Goal: Task Accomplishment & Management: Manage account settings

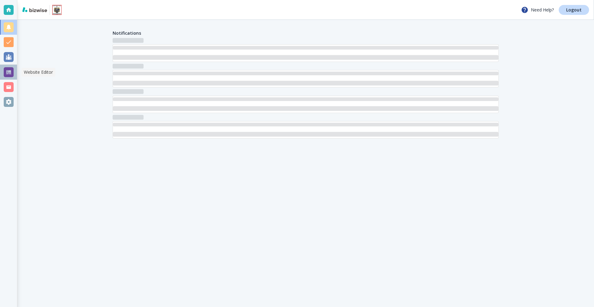
click at [7, 72] on div at bounding box center [9, 72] width 10 height 10
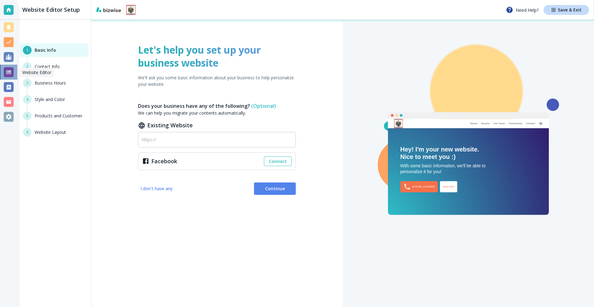
click at [6, 73] on div at bounding box center [9, 72] width 10 height 10
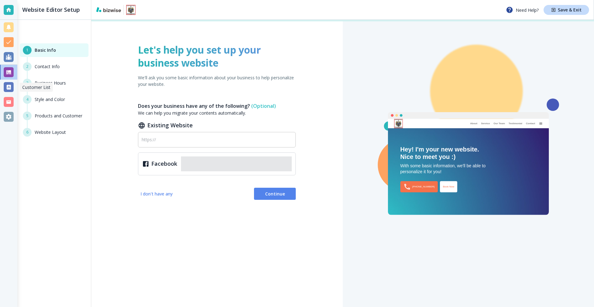
click at [11, 86] on div at bounding box center [9, 87] width 10 height 10
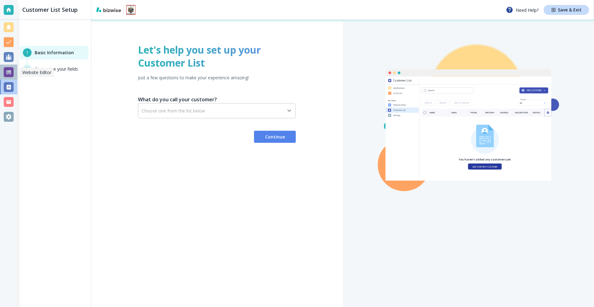
click at [10, 73] on div at bounding box center [9, 72] width 10 height 10
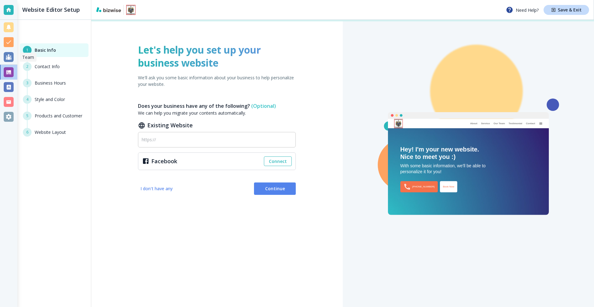
click at [10, 62] on div at bounding box center [8, 57] width 17 height 15
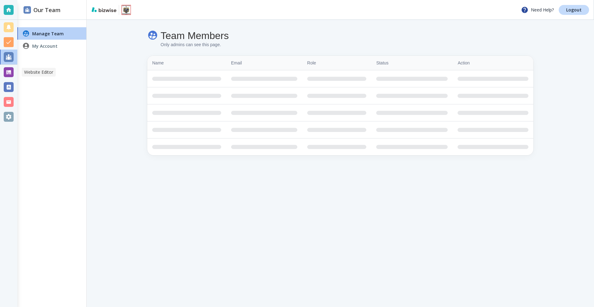
click at [9, 72] on div at bounding box center [9, 72] width 10 height 10
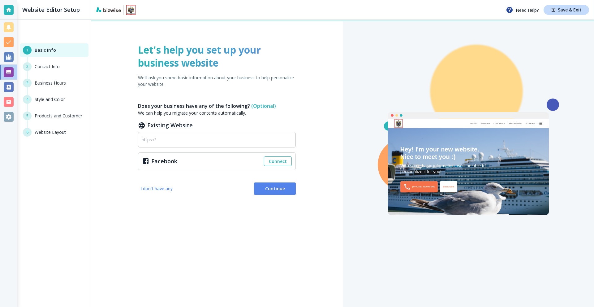
click at [5, 86] on div at bounding box center [9, 87] width 10 height 10
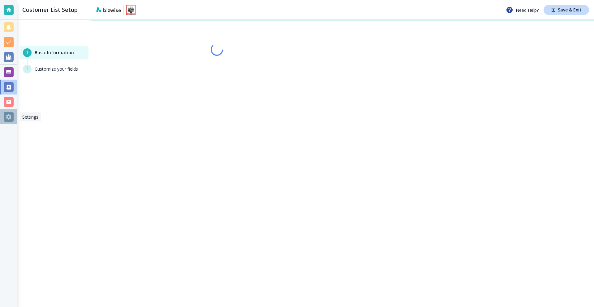
click at [9, 117] on div at bounding box center [9, 117] width 10 height 10
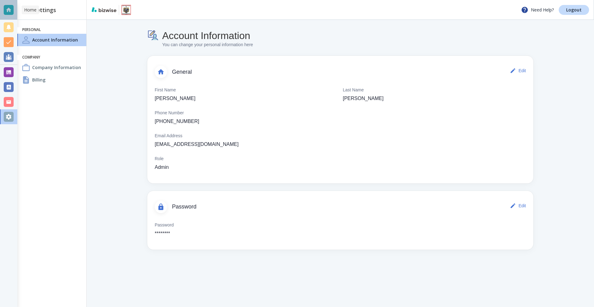
click at [2, 15] on div at bounding box center [8, 10] width 17 height 20
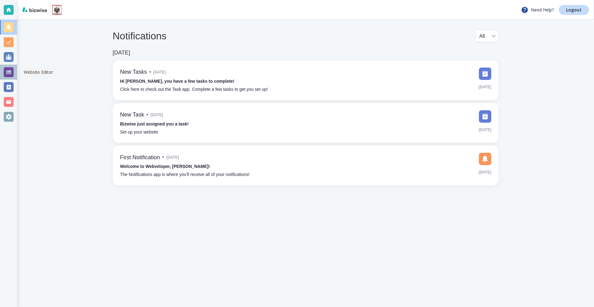
click at [12, 71] on div at bounding box center [9, 72] width 10 height 10
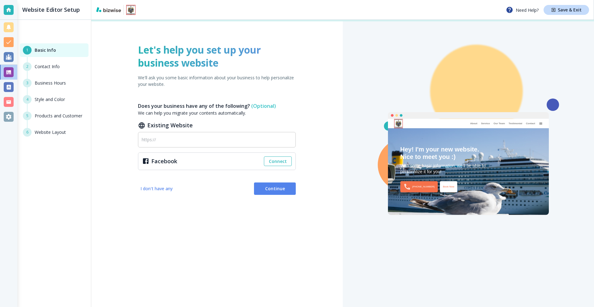
click at [7, 10] on div at bounding box center [9, 10] width 10 height 10
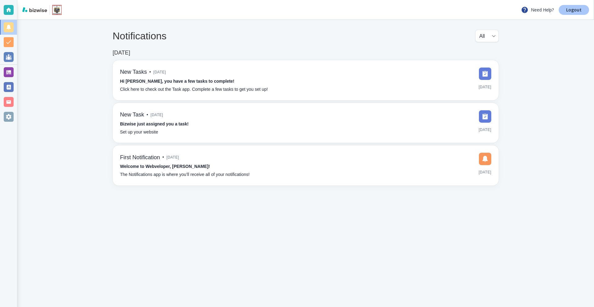
click at [570, 11] on p "Logout" at bounding box center [574, 10] width 15 height 4
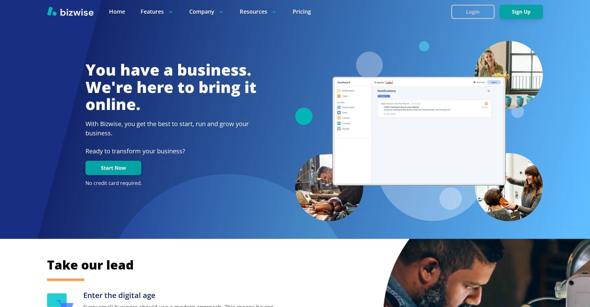
click at [461, 11] on button "Login" at bounding box center [472, 12] width 43 height 14
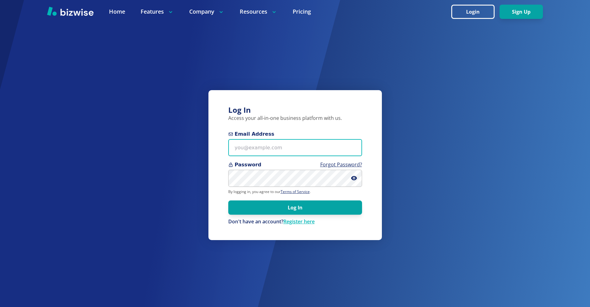
drag, startPoint x: 265, startPoint y: 150, endPoint x: 271, endPoint y: 153, distance: 6.6
click at [265, 150] on input "Email Address" at bounding box center [295, 147] width 134 height 17
click at [276, 148] on input "Email Address" at bounding box center [295, 147] width 134 height 17
paste input "[PERSON_NAME][EMAIL_ADDRESS][DOMAIN_NAME]"
type input "[PERSON_NAME][EMAIL_ADDRESS][DOMAIN_NAME]"
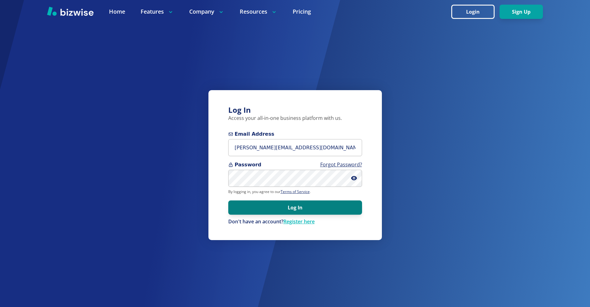
click at [281, 204] on button "Log In" at bounding box center [295, 207] width 134 height 14
